Goal: Task Accomplishment & Management: Complete application form

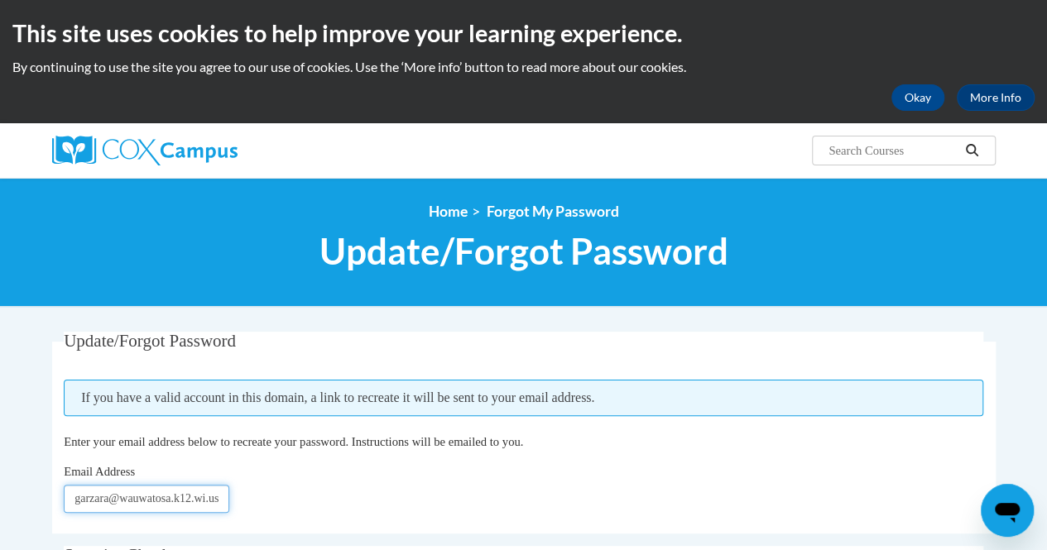
click at [202, 502] on input "garzara@wauwatosa.k12.wi.usus" at bounding box center [147, 499] width 166 height 28
click at [224, 497] on input "garzara@wauwatosa.k12.wi.usus" at bounding box center [147, 499] width 166 height 28
click at [219, 499] on input "garzara@wauwatosa.k12.wi.usus" at bounding box center [147, 499] width 166 height 28
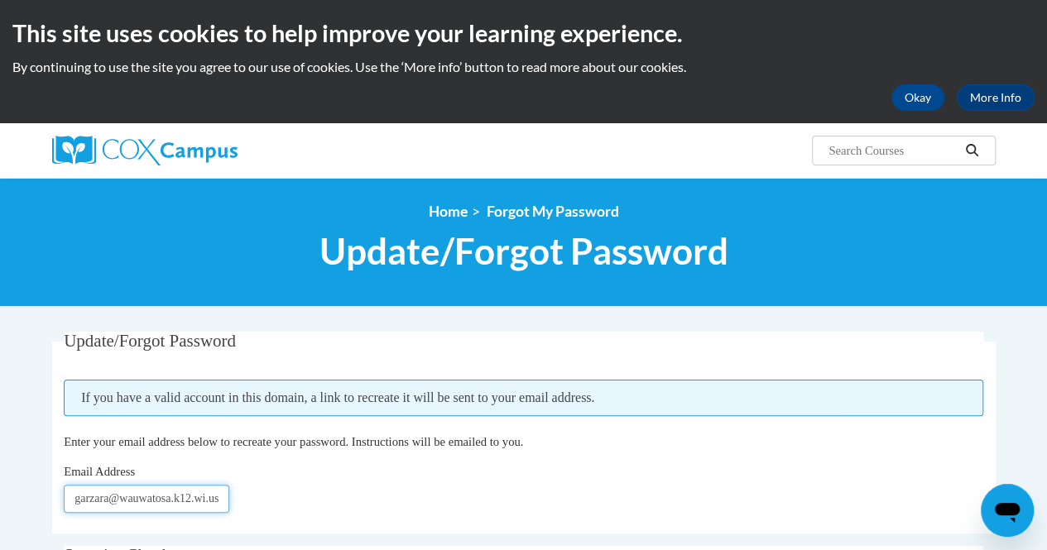
click at [219, 499] on input "garzara@wauwatosa.k12.wi.usus" at bounding box center [147, 499] width 166 height 28
click at [223, 497] on input "garzara@wauwatosa.k12.wi.usus" at bounding box center [147, 499] width 166 height 28
click at [219, 502] on input "garzara@wauwatosa.k12.wi.usus" at bounding box center [147, 499] width 166 height 28
click at [221, 502] on input "garzara@wauwatosa.k12.wi.usus" at bounding box center [147, 499] width 166 height 28
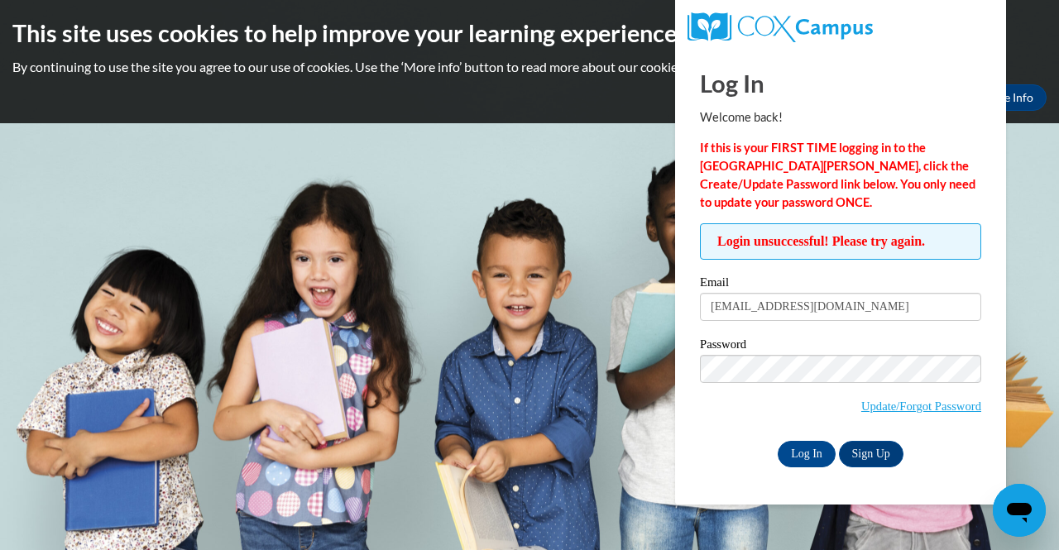
click at [1036, 60] on p "By continuing to use the site you agree to our use of cookies. Use the ‘More in…" at bounding box center [529, 67] width 1035 height 18
click at [1037, 58] on p "By continuing to use the site you agree to our use of cookies. Use the ‘More in…" at bounding box center [529, 67] width 1035 height 18
